Goal: Check status: Check status

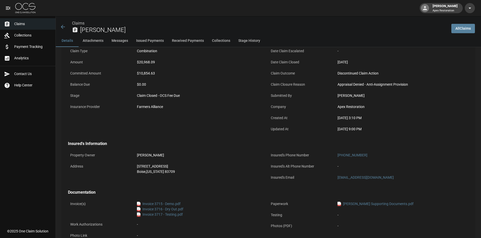
scroll to position [51, 0]
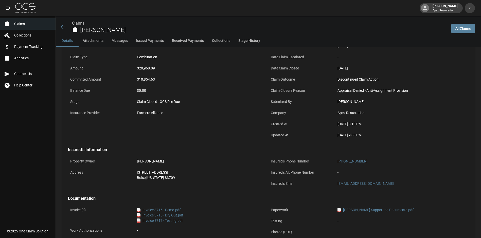
click at [24, 25] on span "Claims" at bounding box center [32, 23] width 37 height 5
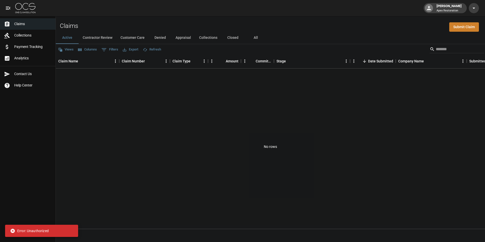
click at [24, 47] on span "Payment Tracking" at bounding box center [32, 46] width 37 height 5
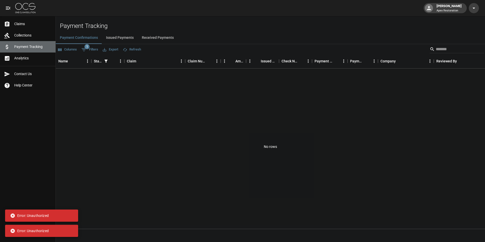
click at [23, 45] on span "Payment Tracking" at bounding box center [32, 46] width 37 height 5
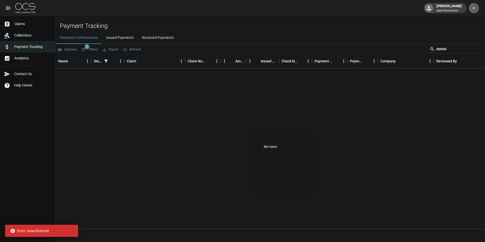
click at [474, 9] on icon "button" at bounding box center [474, 8] width 6 height 6
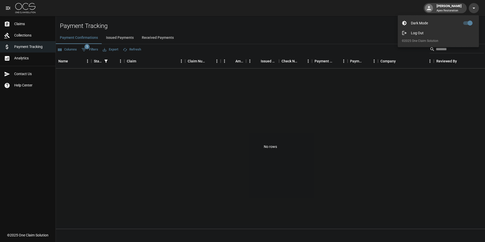
click at [474, 7] on div at bounding box center [242, 121] width 485 height 242
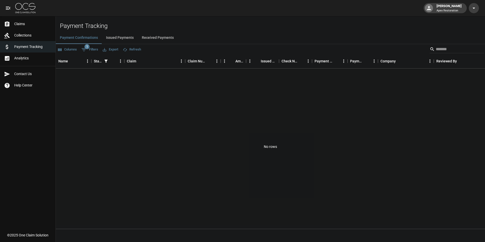
click at [460, 7] on div "Cynthia Thomas Apex Restoration" at bounding box center [448, 8] width 29 height 9
click at [449, 7] on div "Cynthia Thomas Apex Restoration" at bounding box center [448, 8] width 29 height 9
click at [96, 49] on button "1 Filters" at bounding box center [89, 50] width 19 height 8
select select "******"
select select "**********"
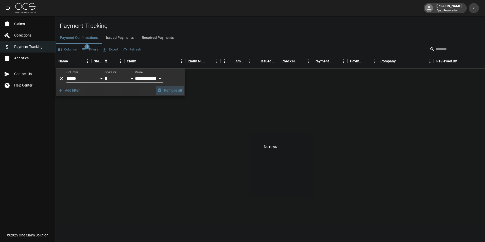
click at [177, 89] on button "Remove all" at bounding box center [170, 90] width 28 height 9
click at [20, 48] on span "Payment Tracking" at bounding box center [32, 46] width 37 height 5
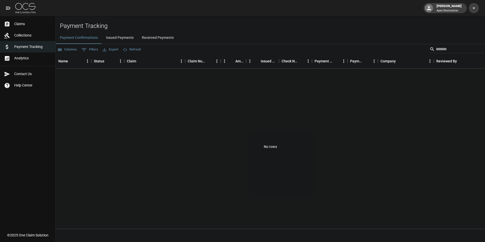
click at [22, 24] on span "Claims" at bounding box center [32, 23] width 37 height 5
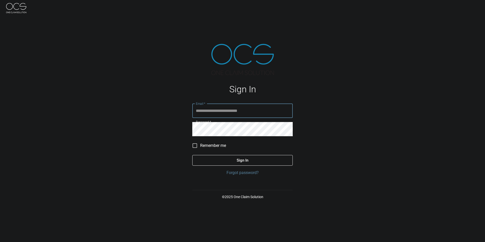
type input "**********"
click at [239, 157] on button "Sign In" at bounding box center [242, 160] width 100 height 11
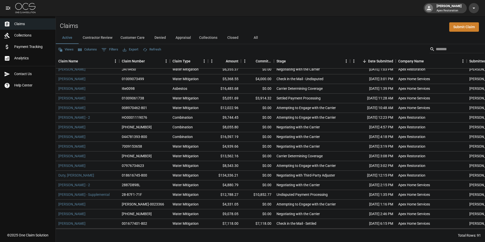
scroll to position [467, 0]
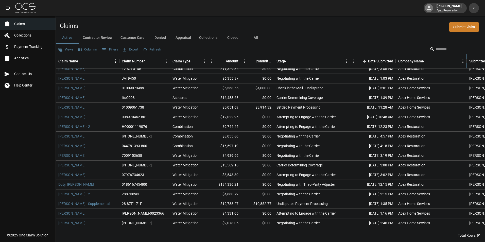
click at [409, 61] on div "Company Name" at bounding box center [411, 61] width 26 height 14
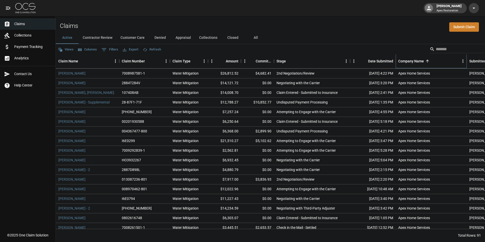
scroll to position [439, 0]
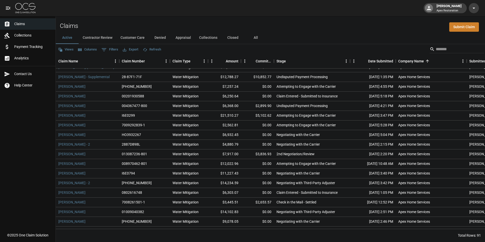
drag, startPoint x: 296, startPoint y: 154, endPoint x: 393, endPoint y: 37, distance: 152.4
click at [393, 37] on div "Active Contractor Review Customer Care Denied Appraisal Collections Closed All" at bounding box center [270, 38] width 429 height 12
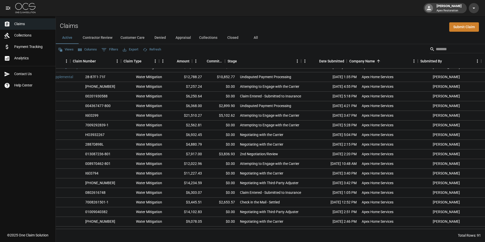
scroll to position [439, 49]
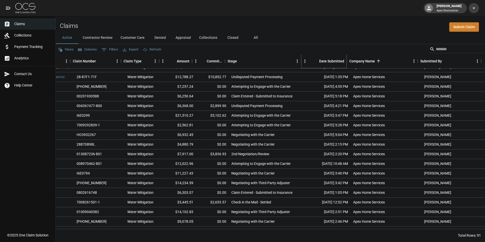
click at [336, 59] on div "Date Submitted" at bounding box center [331, 61] width 25 height 14
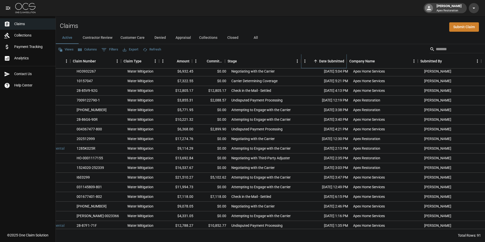
scroll to position [117, 0]
